Goal: Information Seeking & Learning: Understand process/instructions

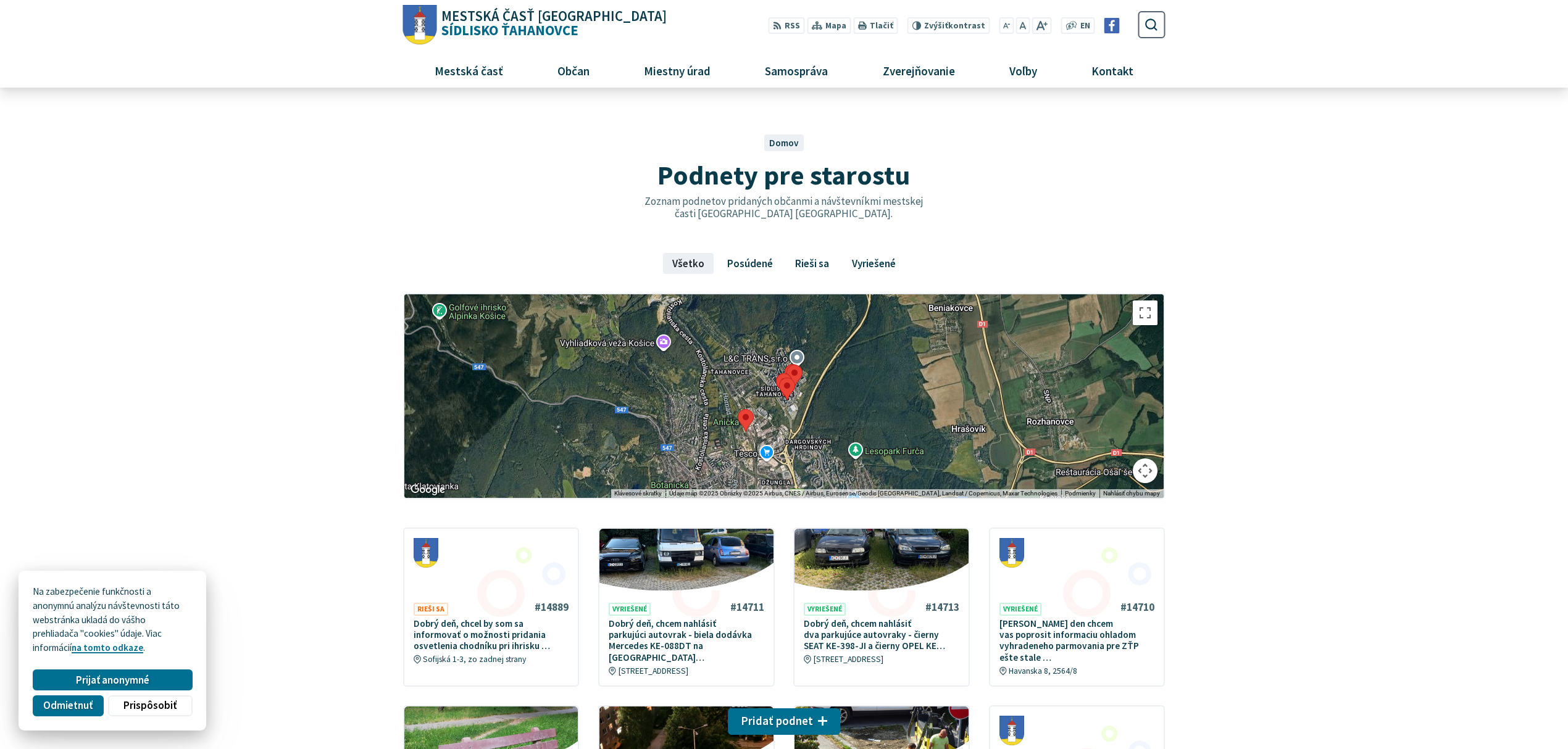
click at [480, 25] on span "Mestská časť Košice Sídlisko Ťahanovce" at bounding box center [552, 23] width 230 height 29
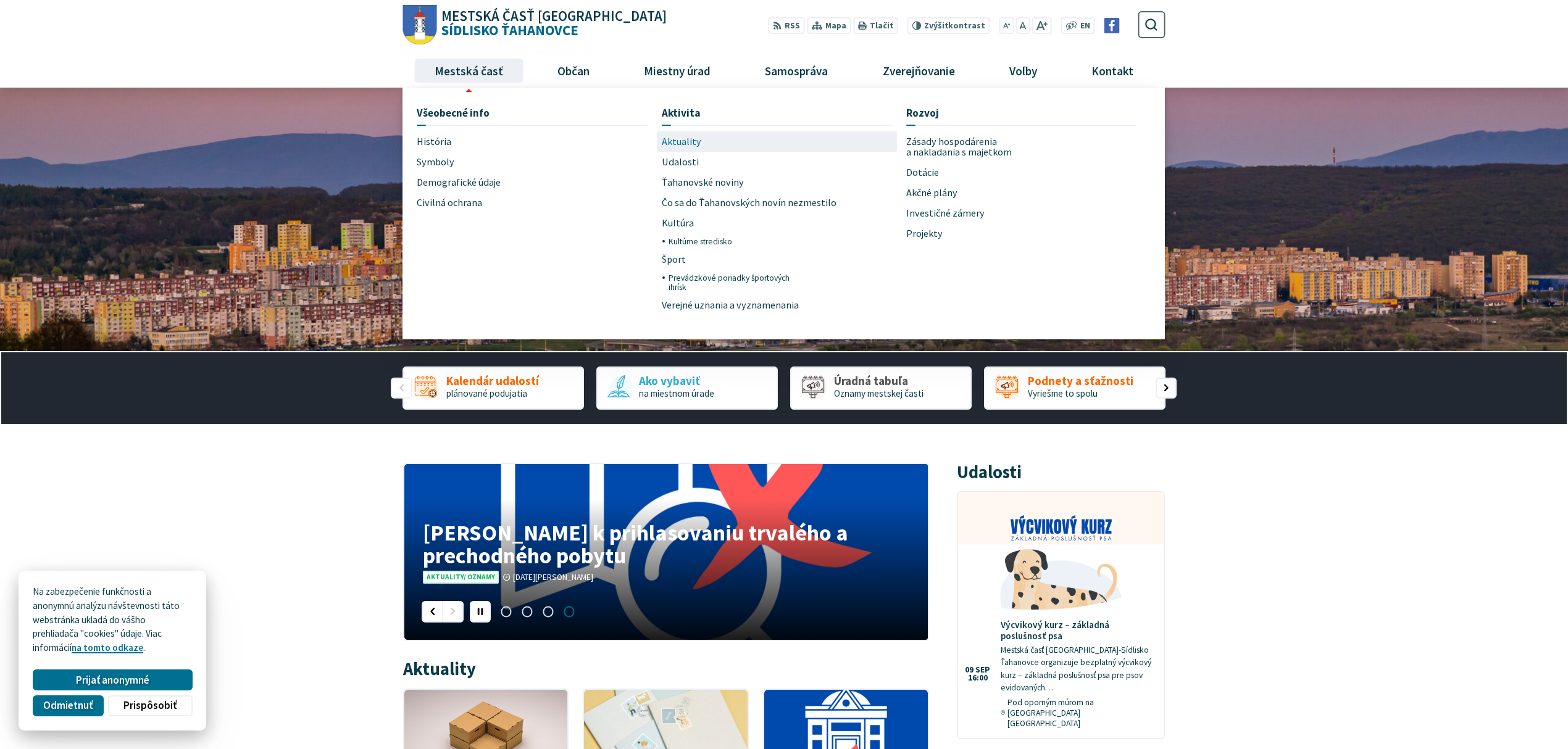
click at [670, 139] on span "Aktuality" at bounding box center [681, 141] width 40 height 20
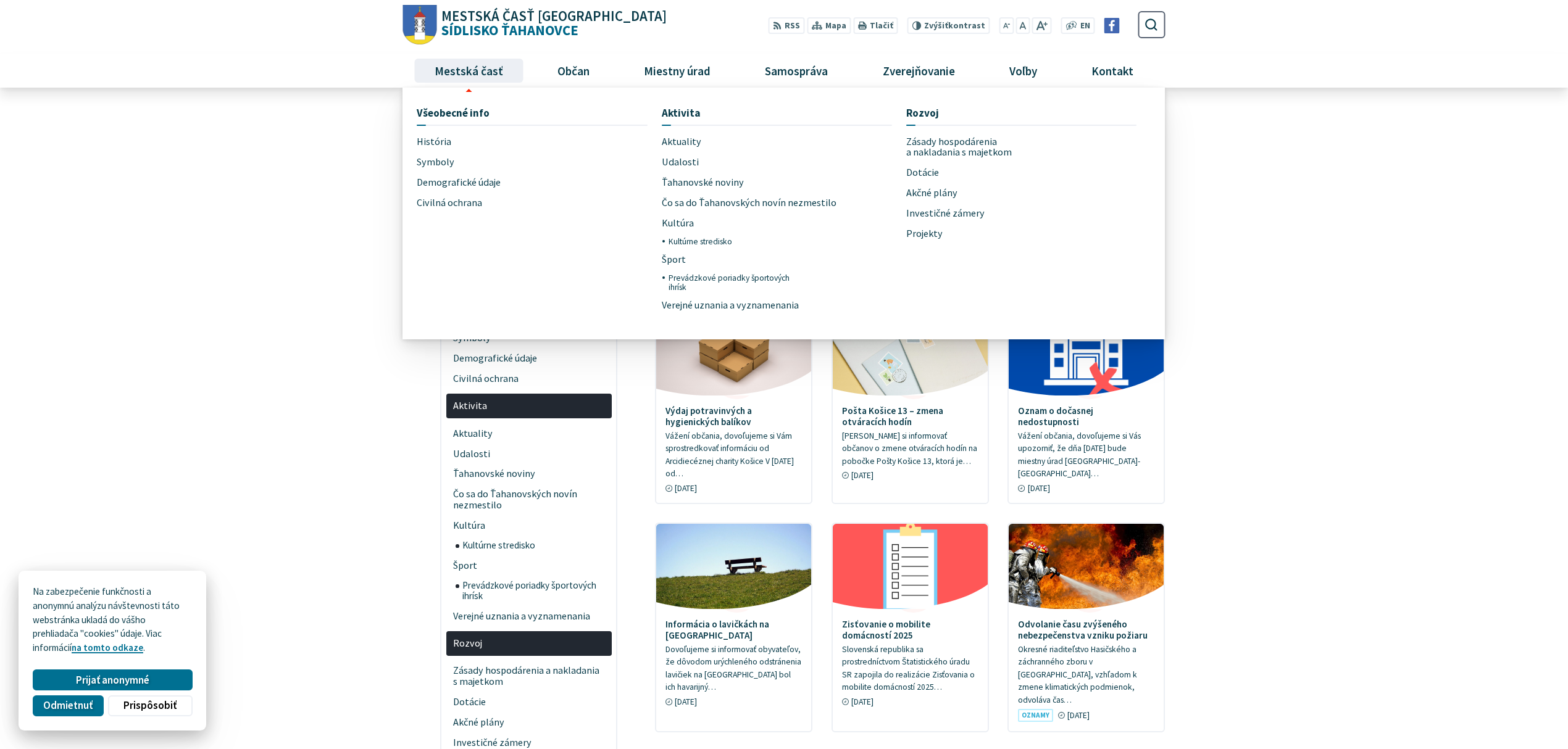
click at [810, 180] on ul "Aktuality Udalosti Ťahanovské noviny Čo sa do Ťahanovských novín nezmestilo Kul…" at bounding box center [776, 224] width 231 height 185
click at [725, 179] on span "Ťahanovské noviny" at bounding box center [702, 182] width 82 height 20
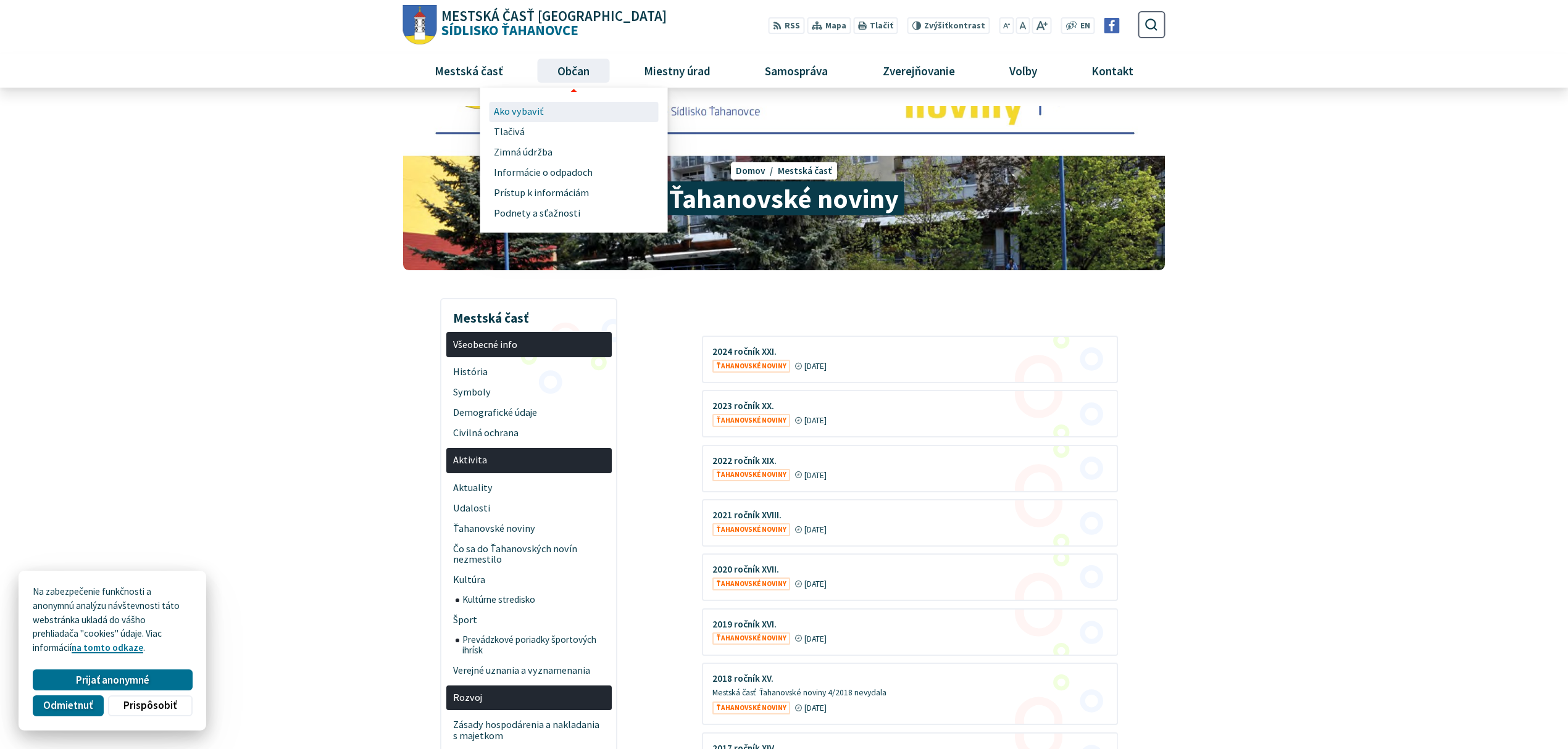
click at [524, 110] on span "Ako vybaviť" at bounding box center [519, 112] width 50 height 20
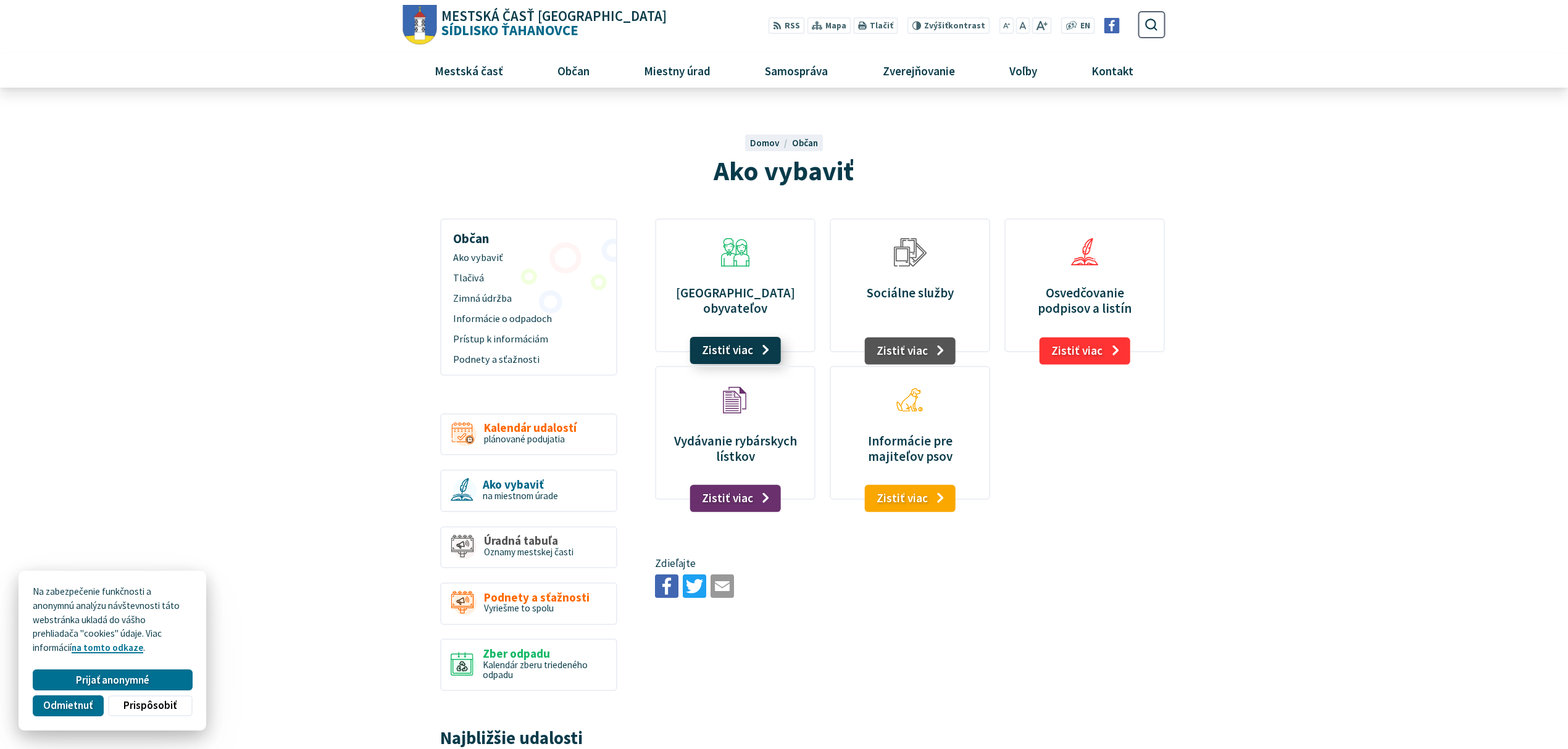
click at [740, 348] on link "Zistiť viac" at bounding box center [735, 350] width 91 height 27
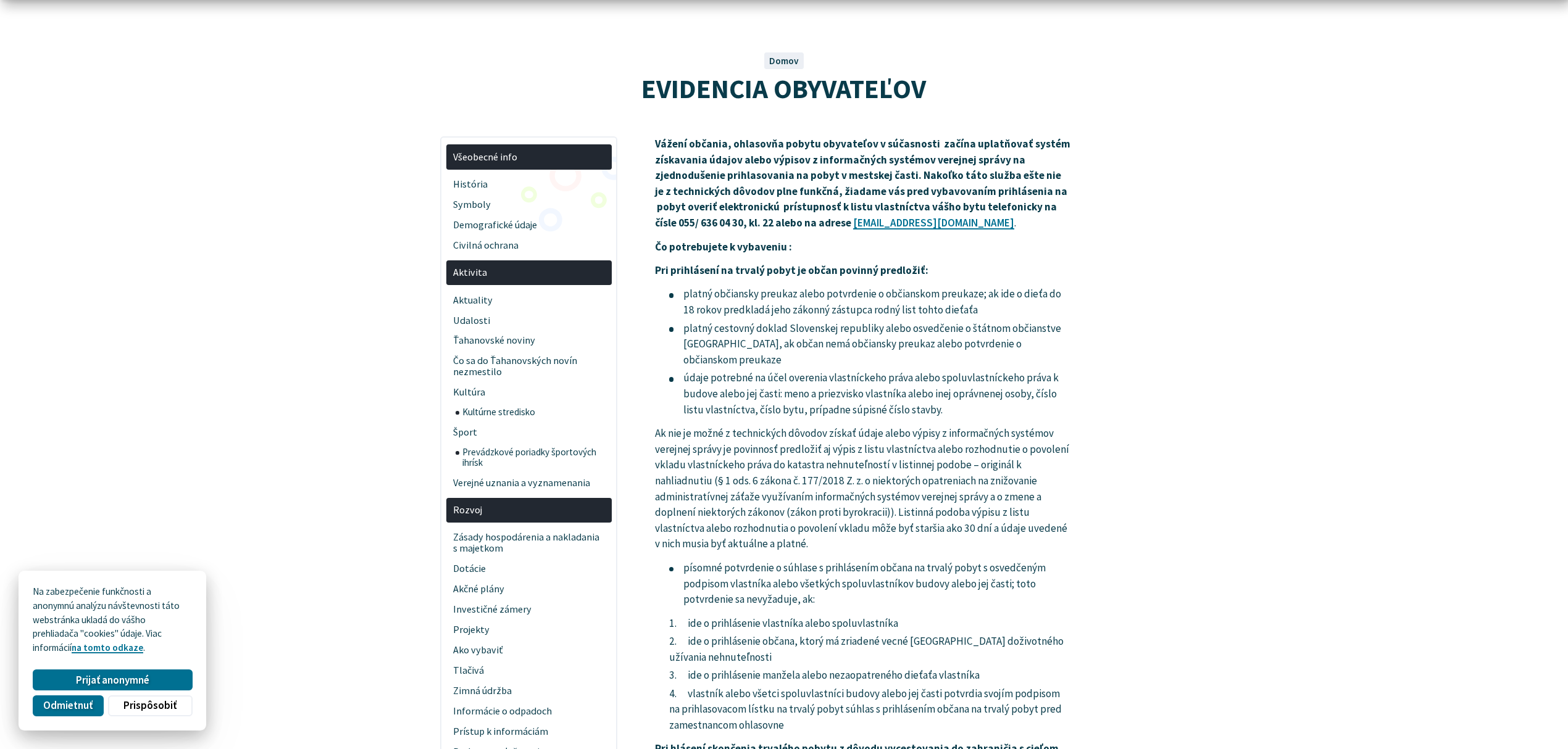
scroll to position [164, 0]
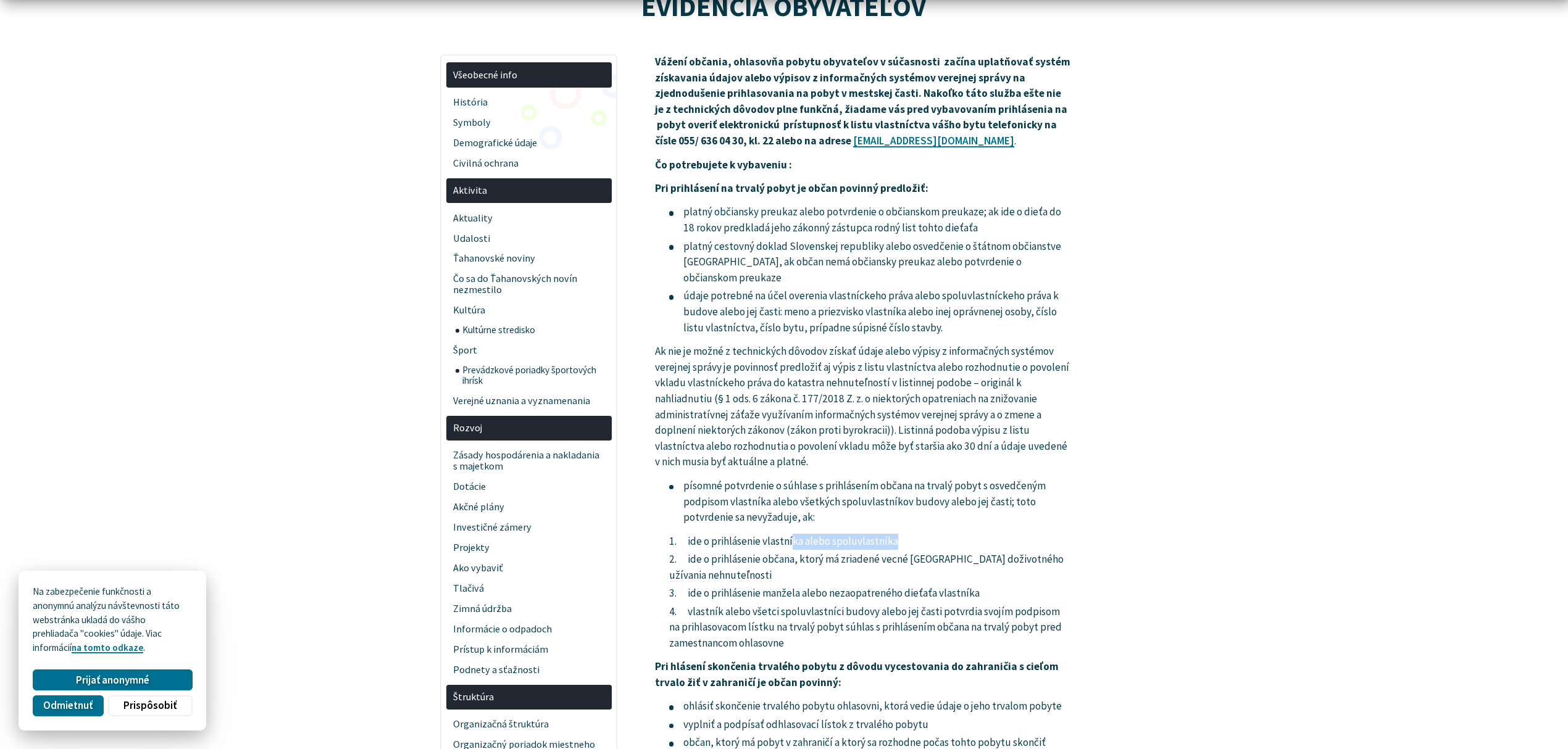
drag, startPoint x: 794, startPoint y: 539, endPoint x: 914, endPoint y: 539, distance: 120.0
click at [914, 539] on li "ide o prihlásenie vlastníka alebo spoluvlastníka" at bounding box center [870, 541] width 402 height 16
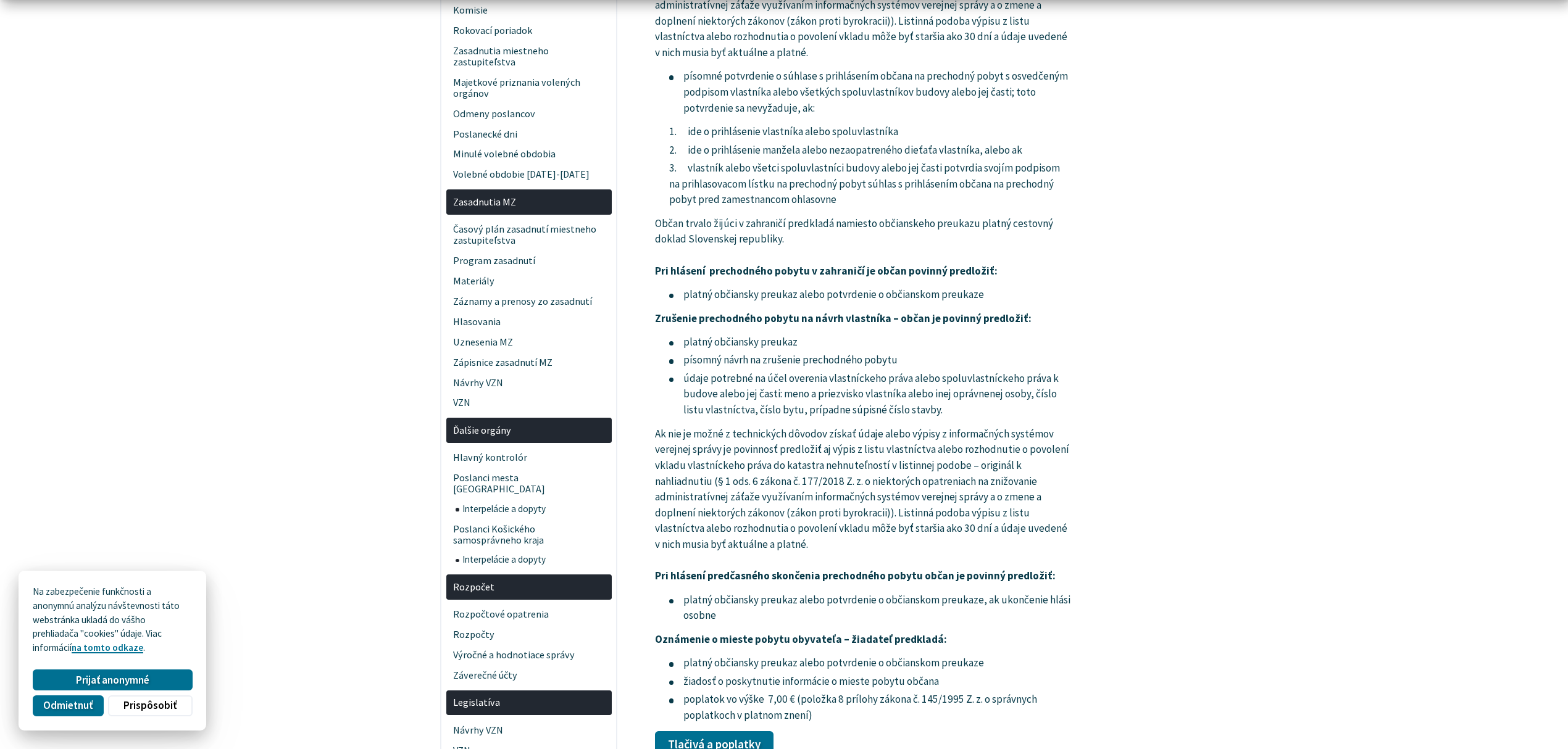
scroll to position [1892, 0]
